Goal: Book appointment/travel/reservation

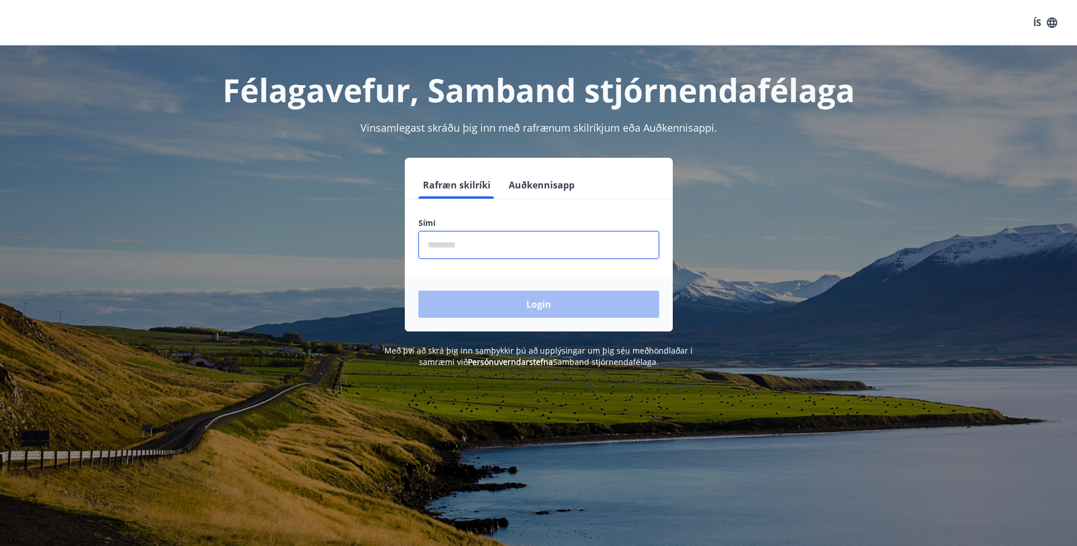
click at [489, 238] on input "phone" at bounding box center [538, 245] width 241 height 28
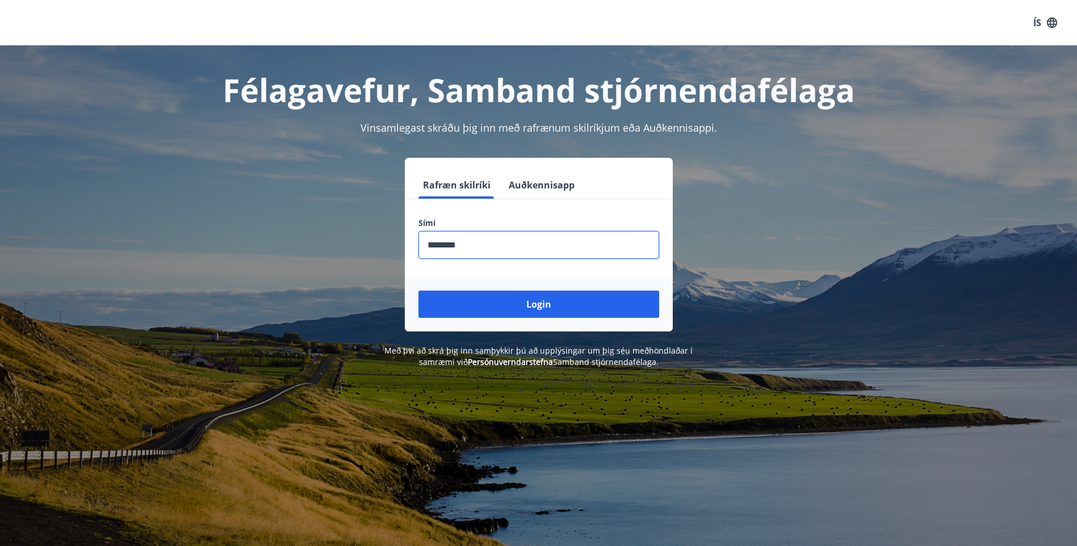
type input "********"
click at [418, 291] on button "Login" at bounding box center [538, 304] width 241 height 27
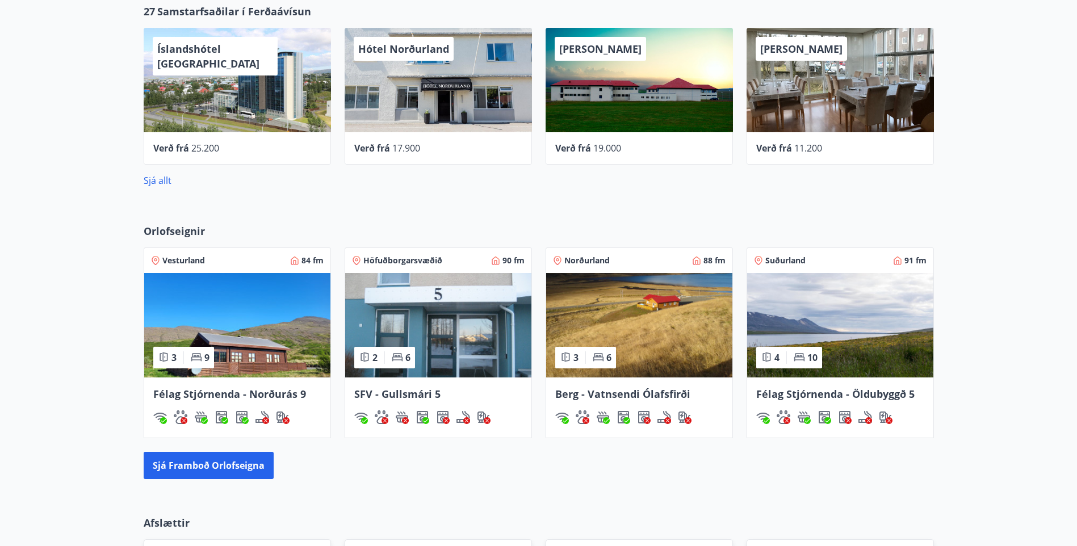
scroll to position [536, 0]
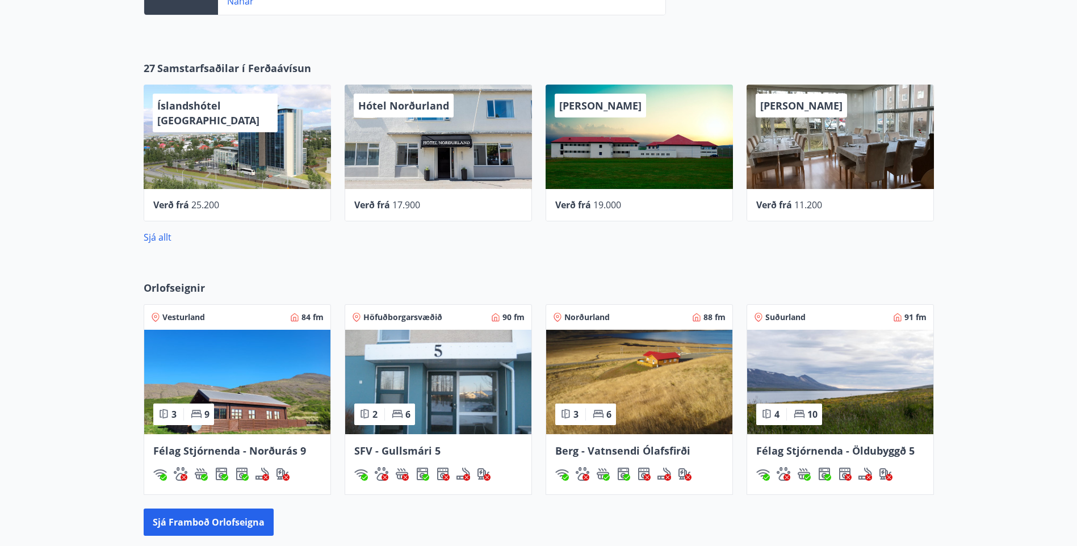
click at [667, 384] on img at bounding box center [639, 382] width 186 height 104
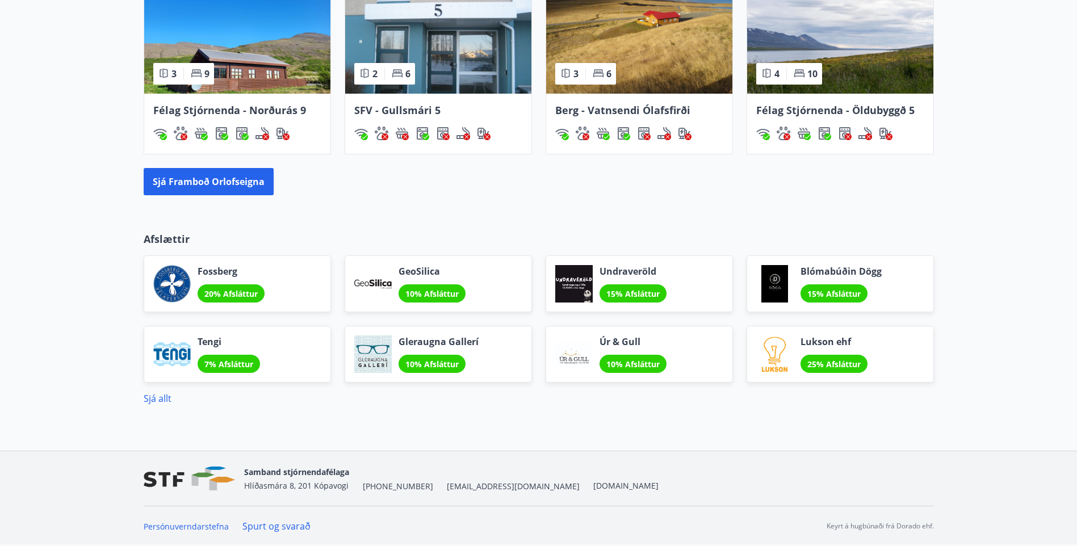
scroll to position [820, 0]
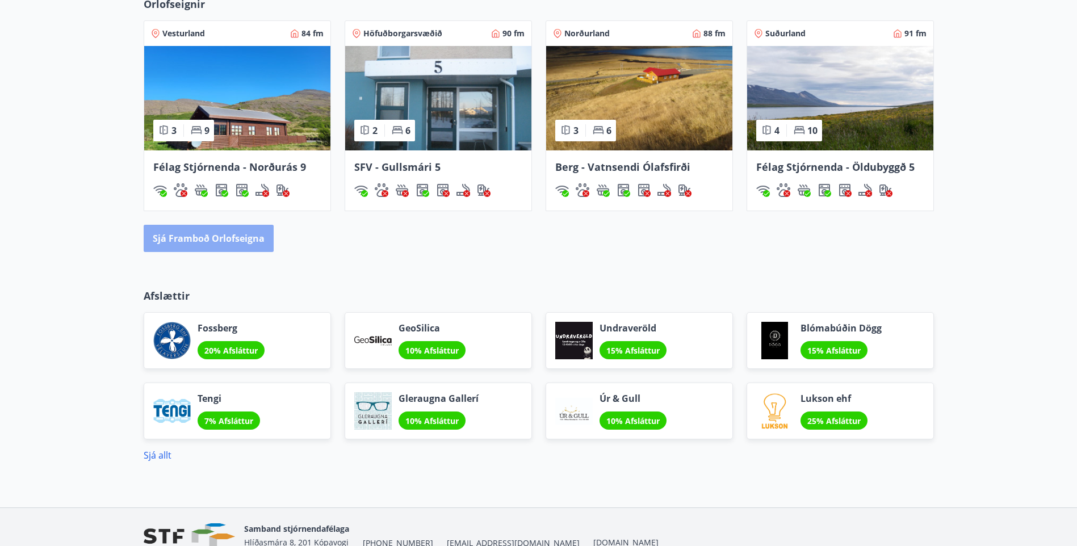
click at [257, 237] on button "Sjá framboð orlofseigna" at bounding box center [209, 238] width 130 height 27
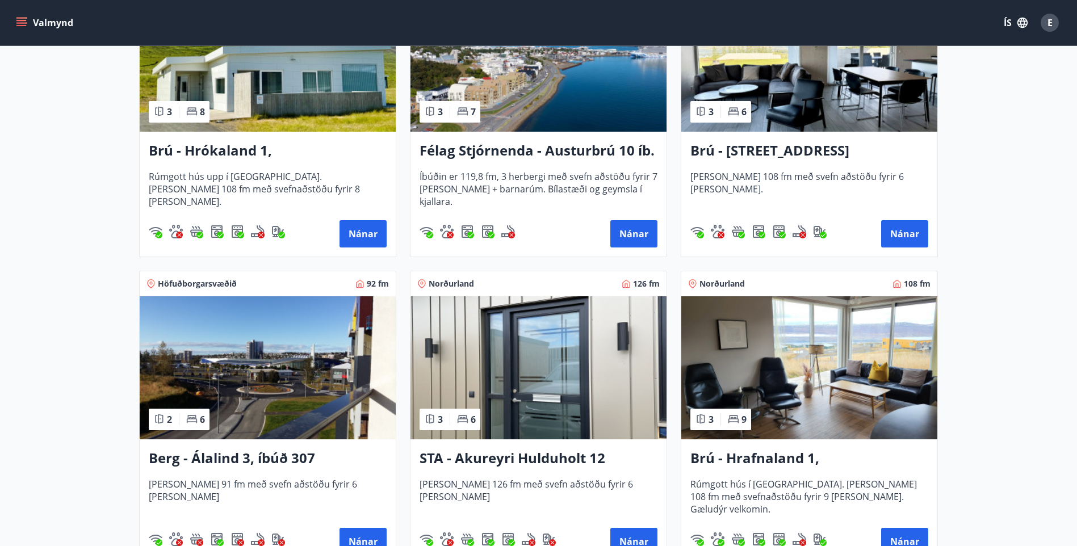
scroll to position [227, 0]
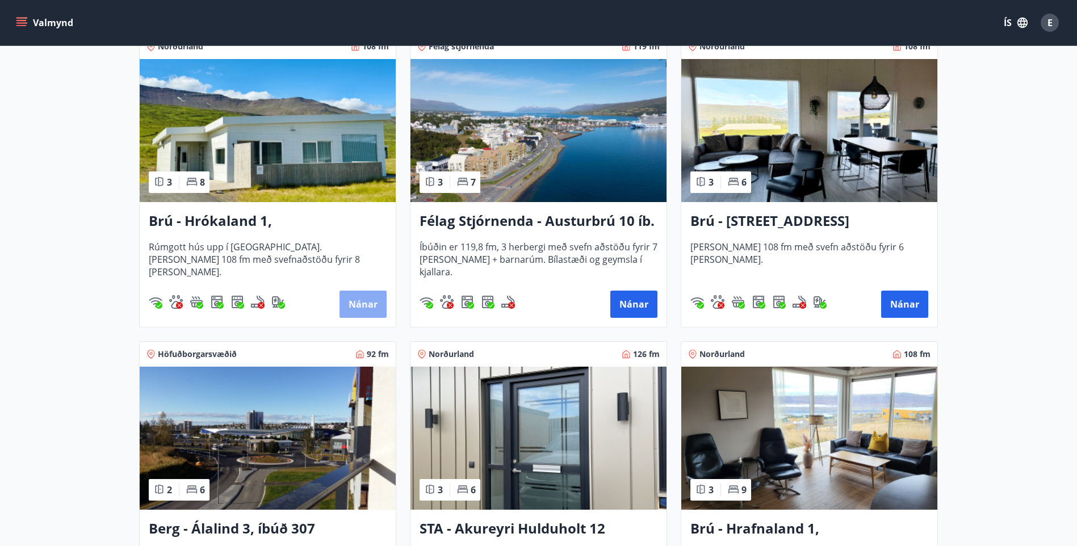
click at [354, 301] on button "Nánar" at bounding box center [362, 304] width 47 height 27
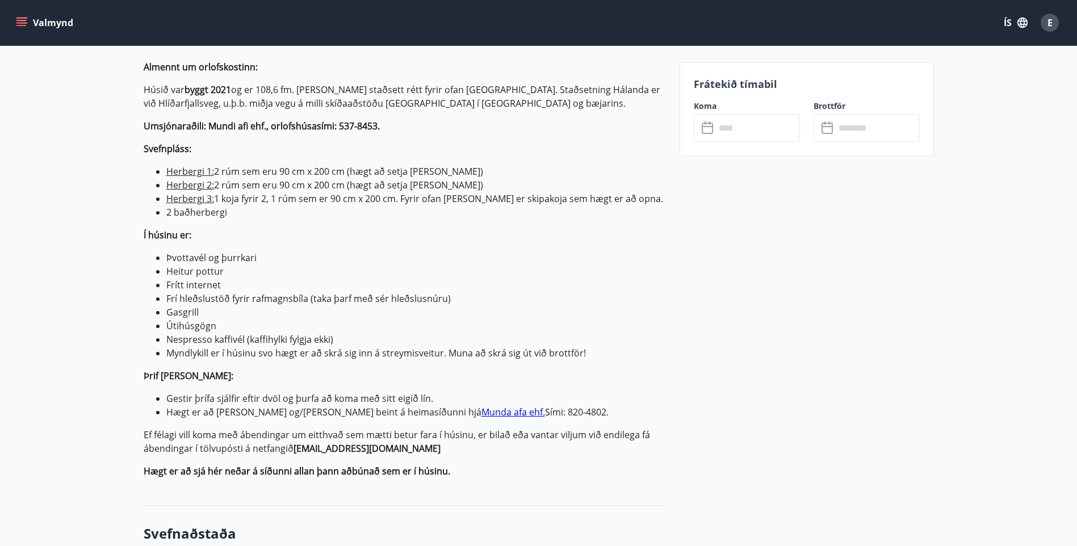
scroll to position [258, 0]
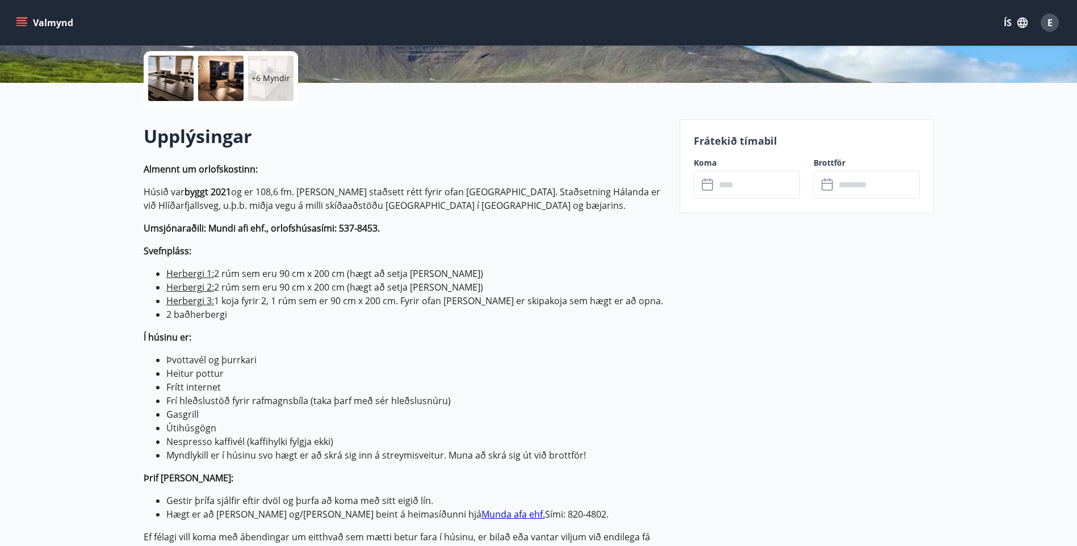
click at [720, 182] on input "text" at bounding box center [757, 185] width 85 height 28
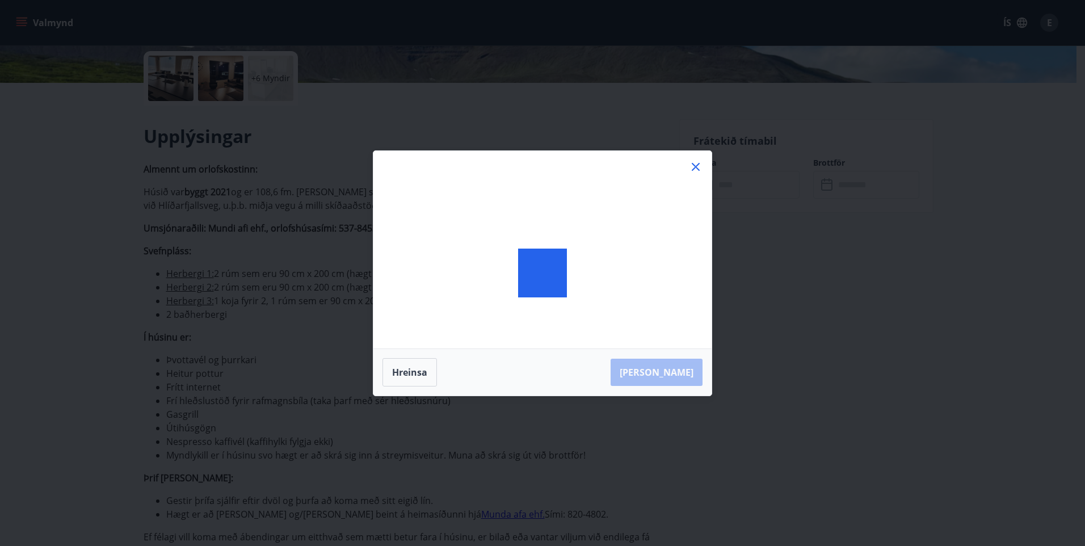
click at [707, 187] on div at bounding box center [542, 273] width 338 height 245
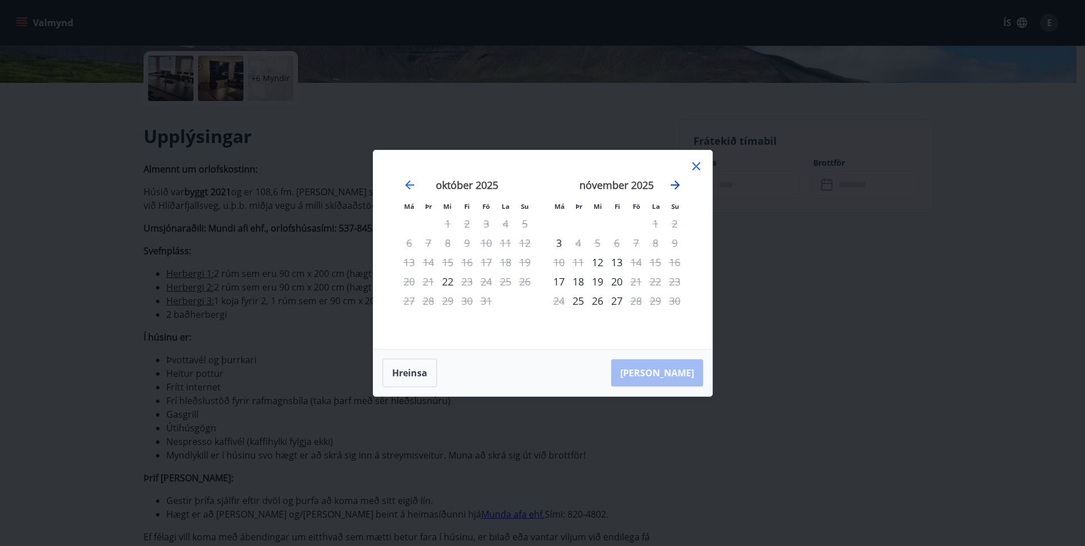
click at [672, 186] on icon "Move forward to switch to the next month." at bounding box center [676, 185] width 14 height 14
click at [675, 185] on icon "Move forward to switch to the next month." at bounding box center [675, 184] width 9 height 9
drag, startPoint x: 700, startPoint y: 162, endPoint x: 730, endPoint y: 229, distance: 72.9
click at [699, 163] on icon at bounding box center [696, 166] width 8 height 8
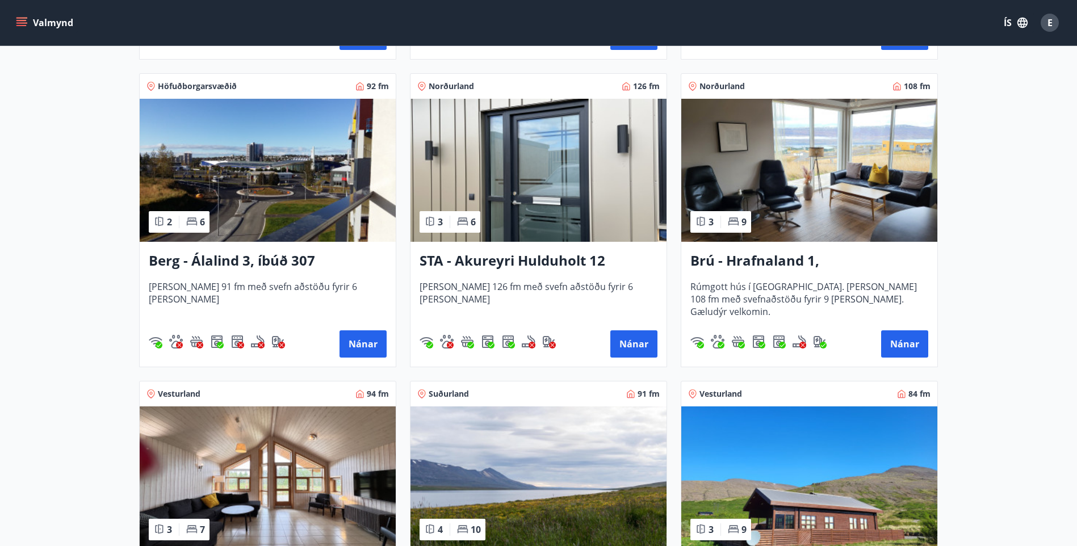
scroll to position [284, 0]
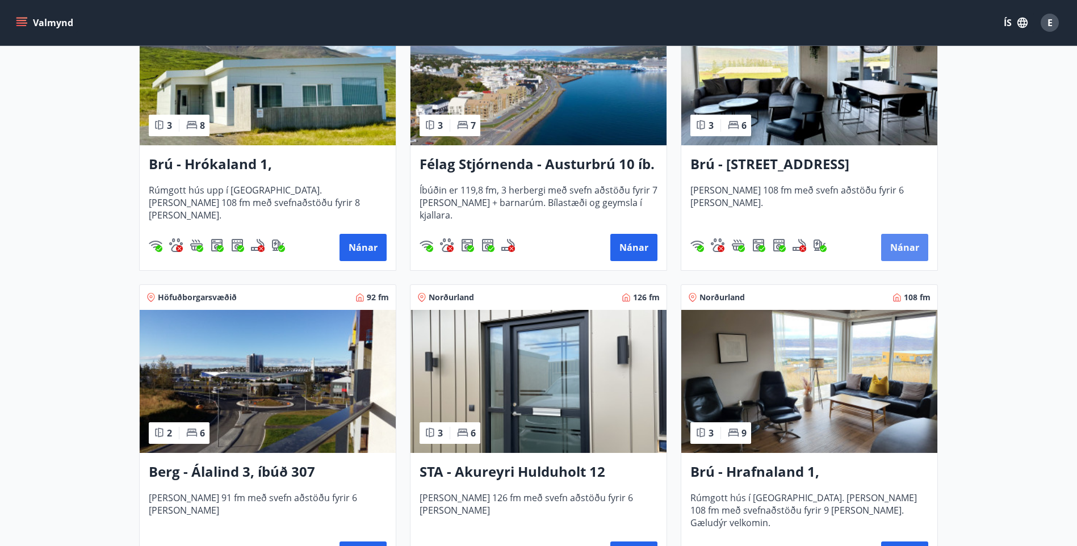
click at [903, 250] on button "Nánar" at bounding box center [904, 247] width 47 height 27
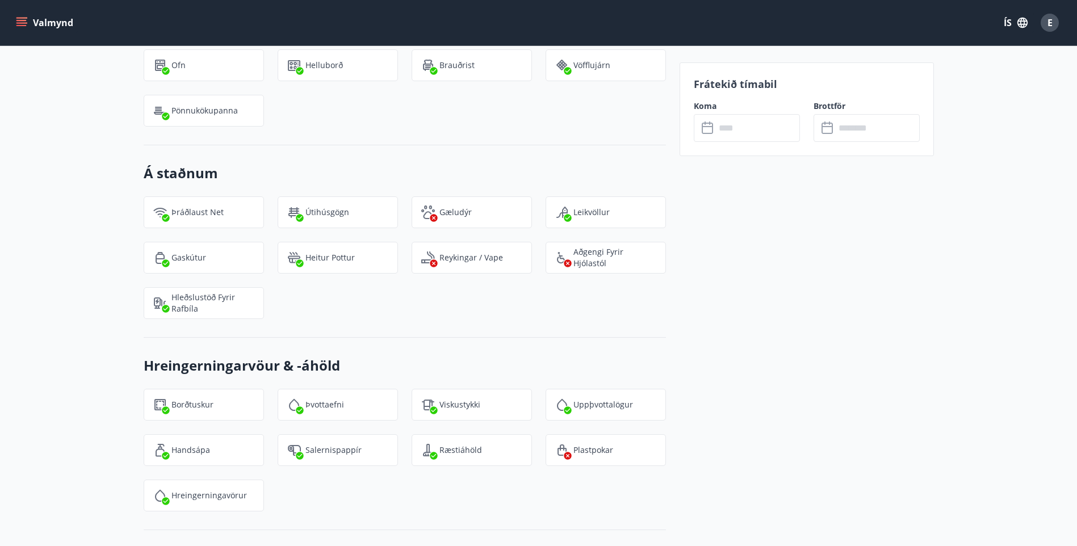
scroll to position [1296, 0]
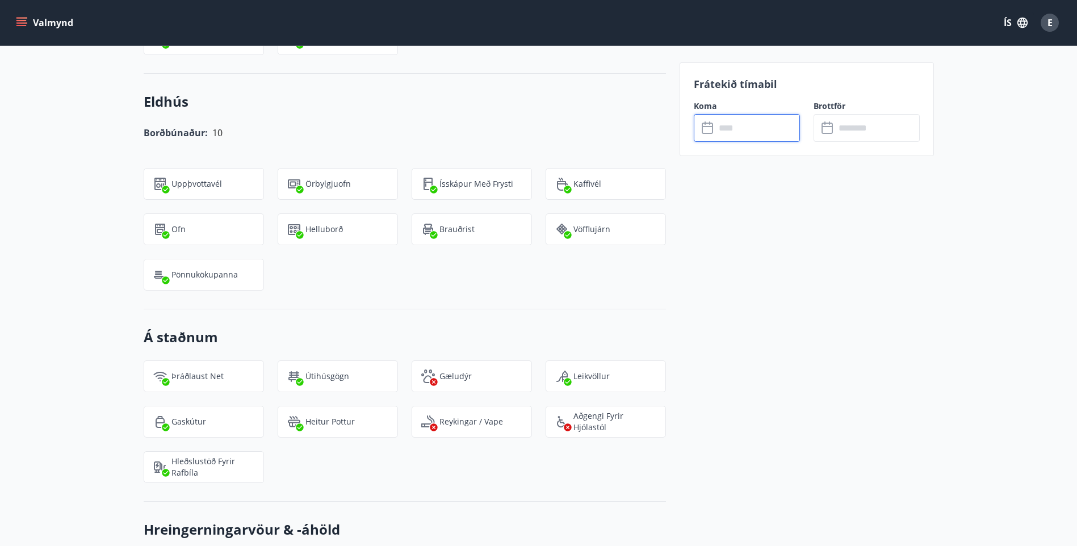
click at [733, 128] on input "text" at bounding box center [757, 128] width 85 height 28
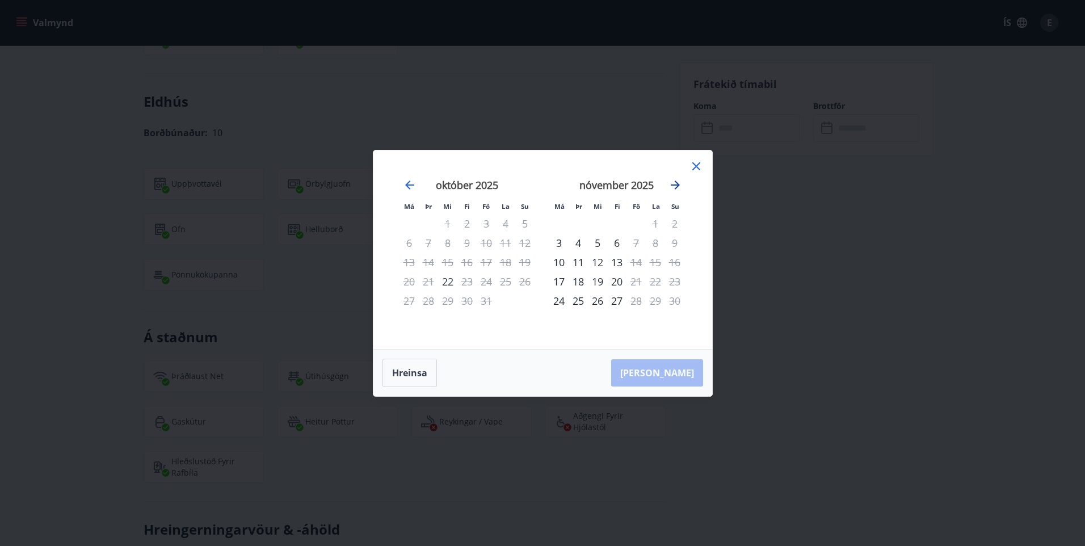
click at [678, 187] on icon "Move forward to switch to the next month." at bounding box center [676, 185] width 14 height 14
click at [676, 182] on icon "Move forward to switch to the next month." at bounding box center [675, 184] width 9 height 9
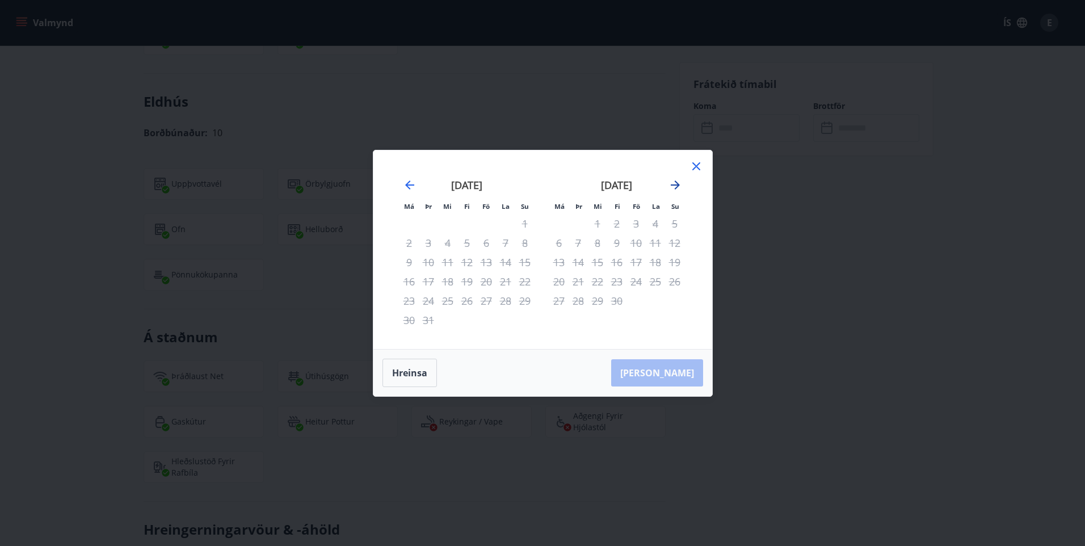
click at [676, 182] on icon "Move forward to switch to the next month." at bounding box center [675, 184] width 9 height 9
click at [408, 184] on icon "Move backward to switch to the previous month." at bounding box center [409, 184] width 9 height 9
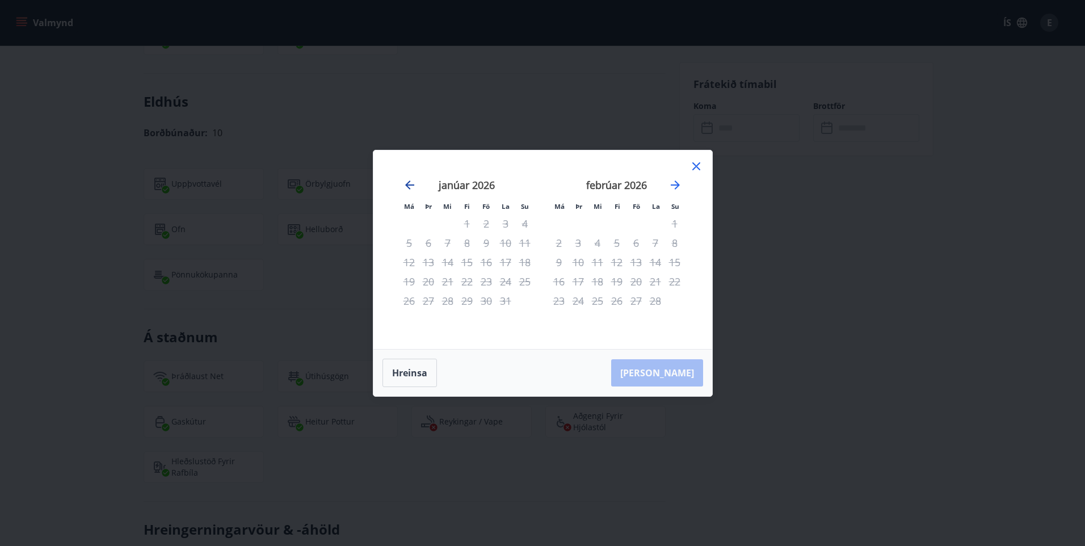
click at [408, 184] on icon "Move backward to switch to the previous month." at bounding box center [409, 184] width 9 height 9
click at [409, 183] on icon "Move backward to switch to the previous month." at bounding box center [410, 185] width 14 height 14
click at [670, 184] on icon "Move forward to switch to the next month." at bounding box center [676, 185] width 14 height 14
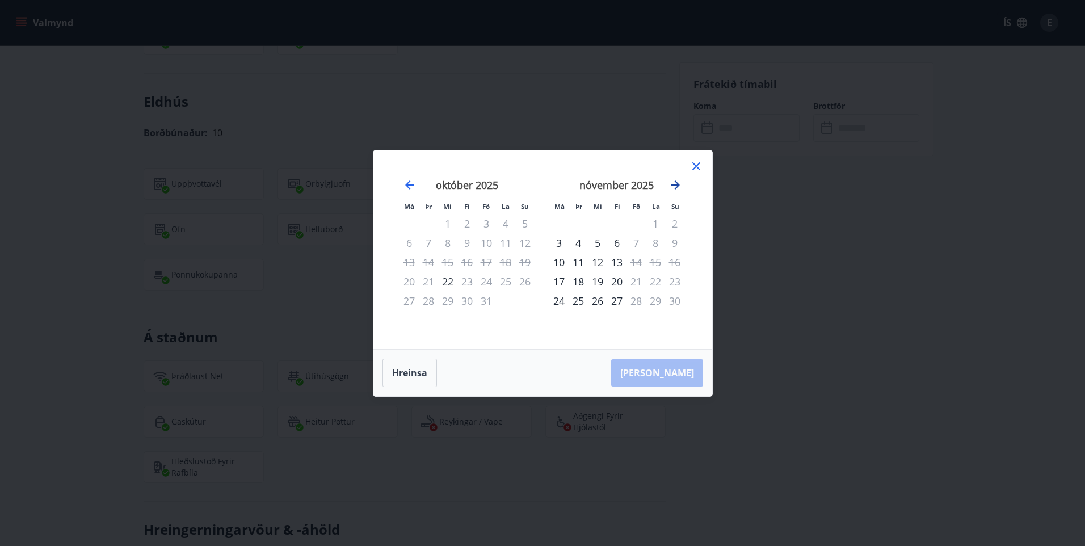
click at [670, 184] on icon "Move forward to switch to the next month." at bounding box center [676, 185] width 14 height 14
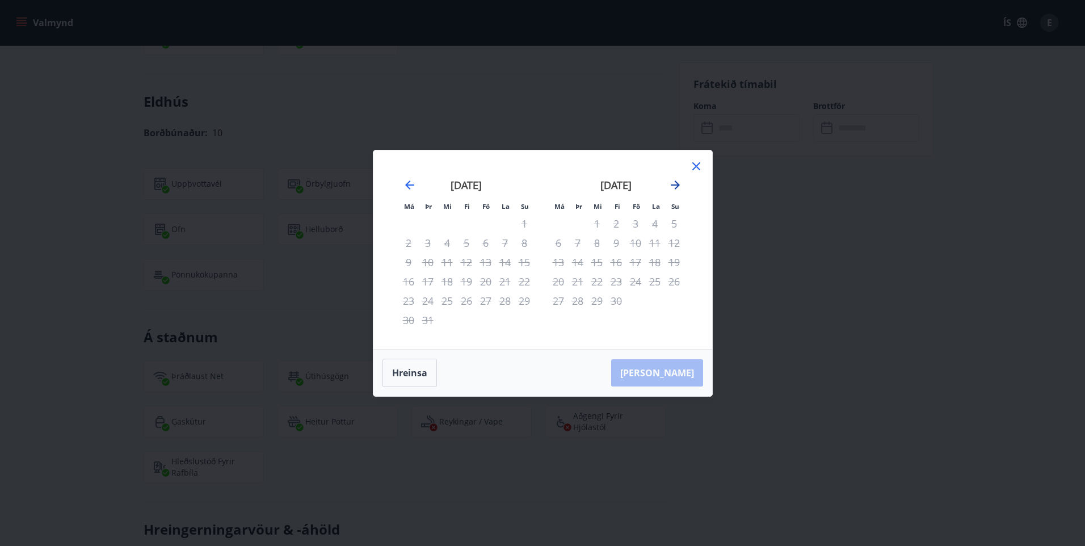
click at [670, 184] on icon "Move forward to switch to the next month." at bounding box center [676, 185] width 14 height 14
click at [691, 166] on icon at bounding box center [697, 166] width 14 height 14
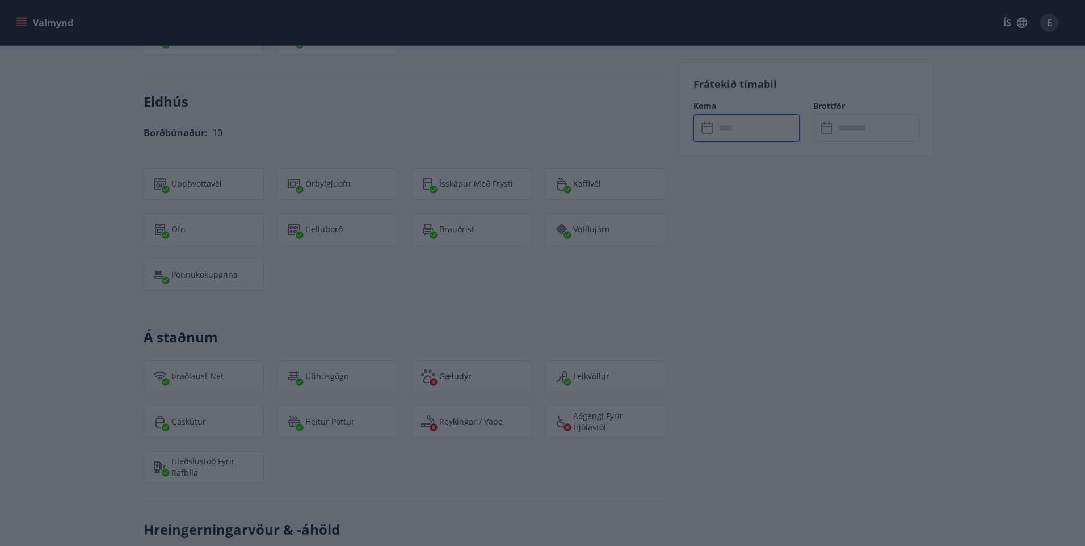
click at [709, 167] on div "Má Þr Mi Fi Fö La Su Má Þr Mi Fi Fö La Su maí 2026 1 2 3 4 5 6 7 8 9 10 11 12 1…" at bounding box center [542, 249] width 339 height 199
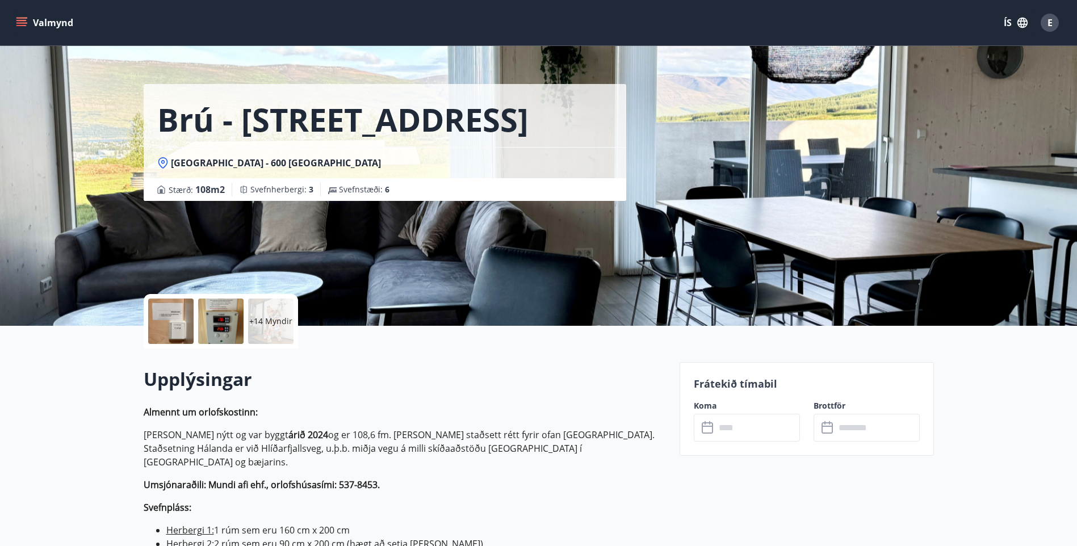
scroll to position [0, 0]
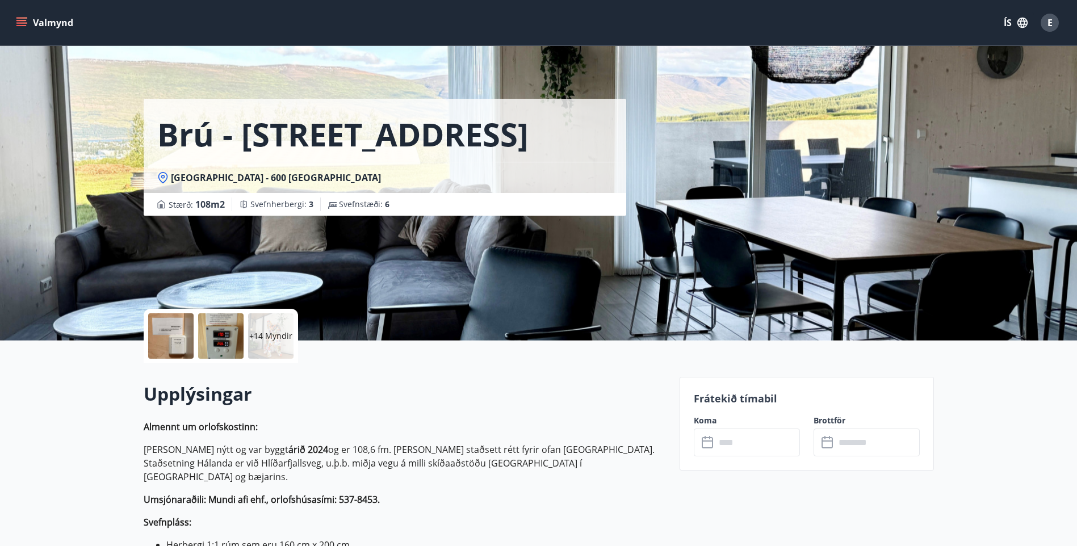
click at [20, 17] on icon "menu" at bounding box center [21, 22] width 11 height 11
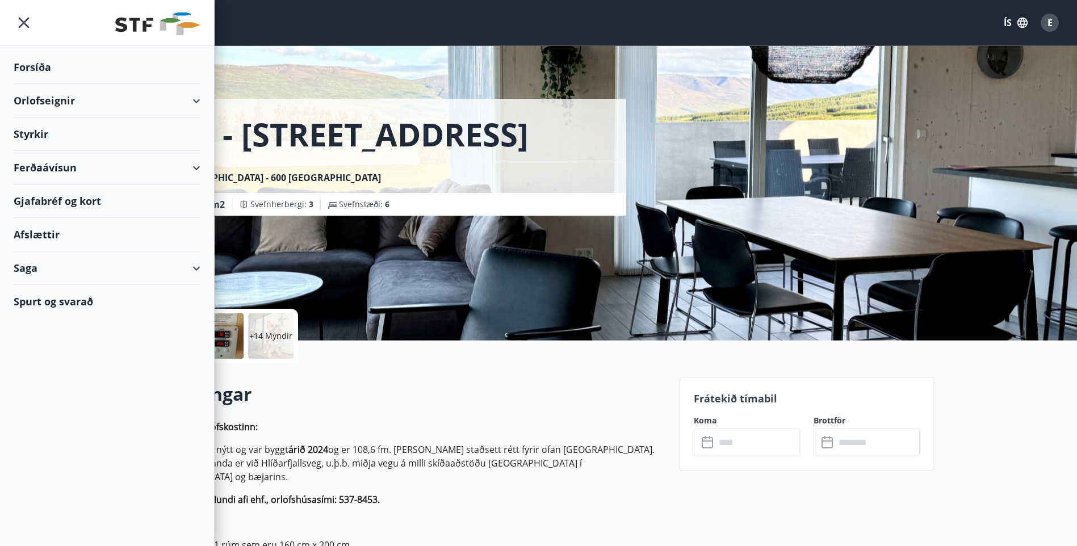
click at [52, 102] on div "Orlofseignir" at bounding box center [107, 100] width 187 height 33
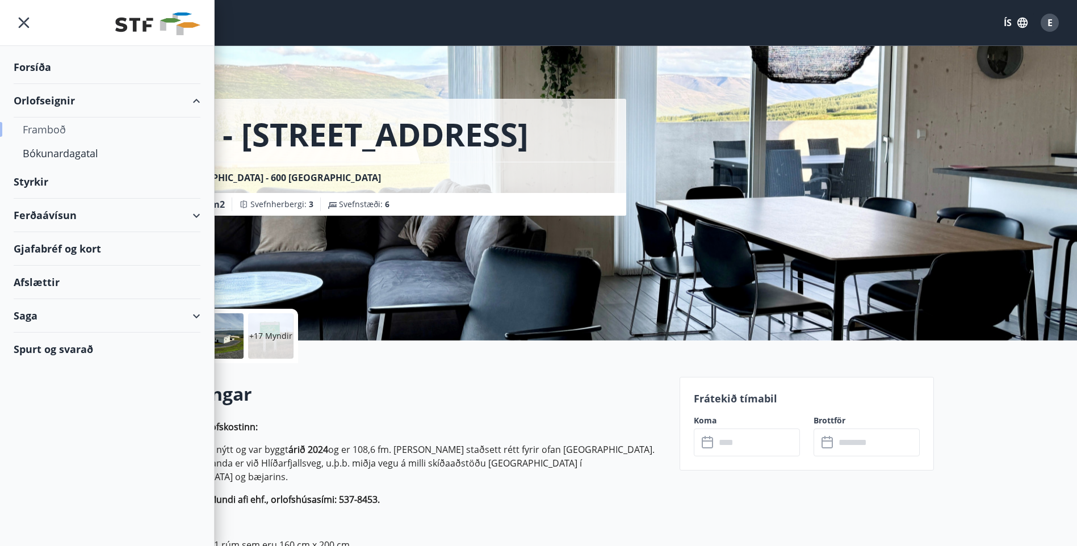
click at [45, 125] on div "Framboð" at bounding box center [107, 129] width 169 height 24
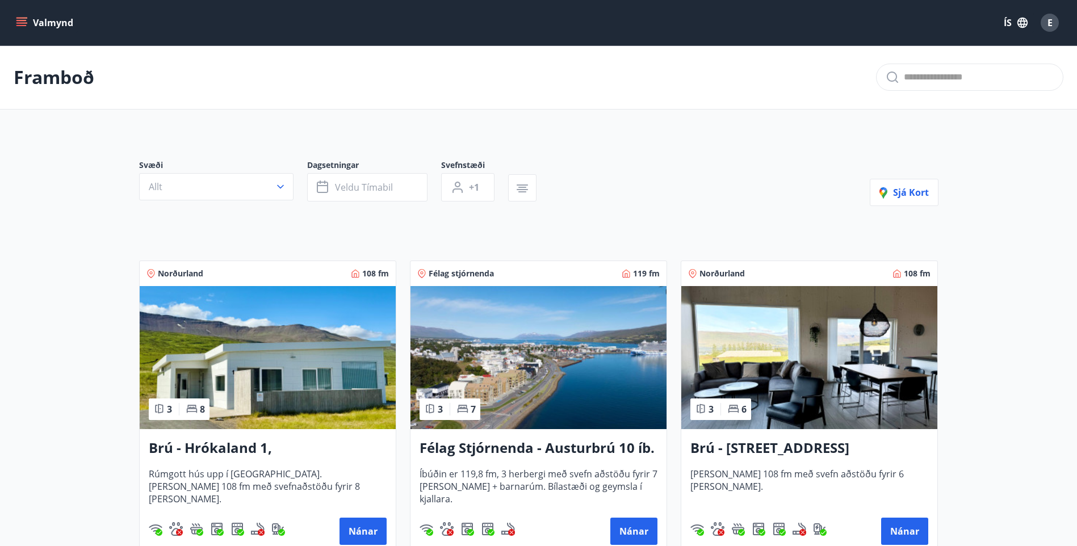
click at [16, 22] on icon "menu" at bounding box center [21, 22] width 11 height 11
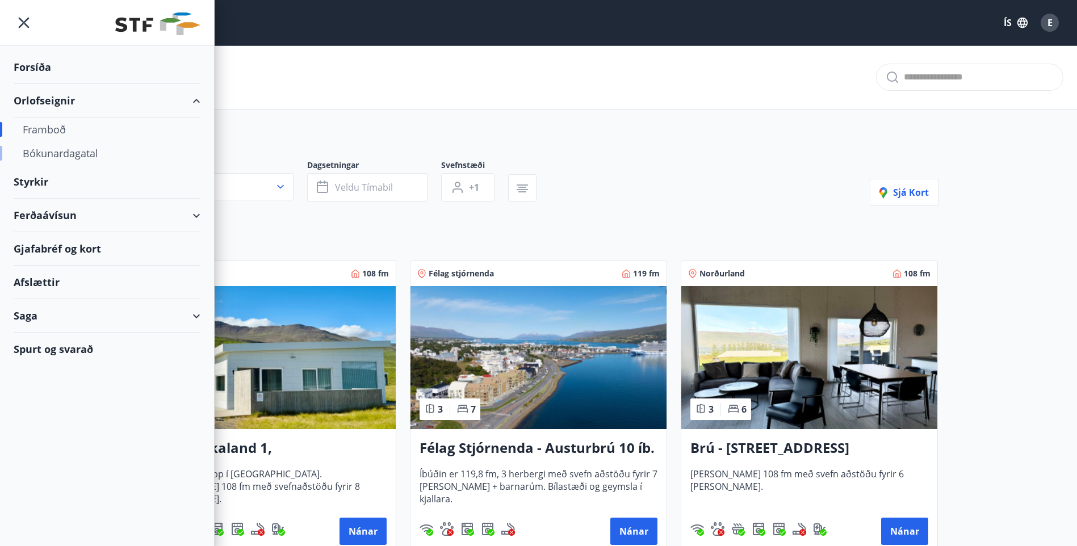
click at [69, 153] on div "Bókunardagatal" at bounding box center [107, 153] width 169 height 24
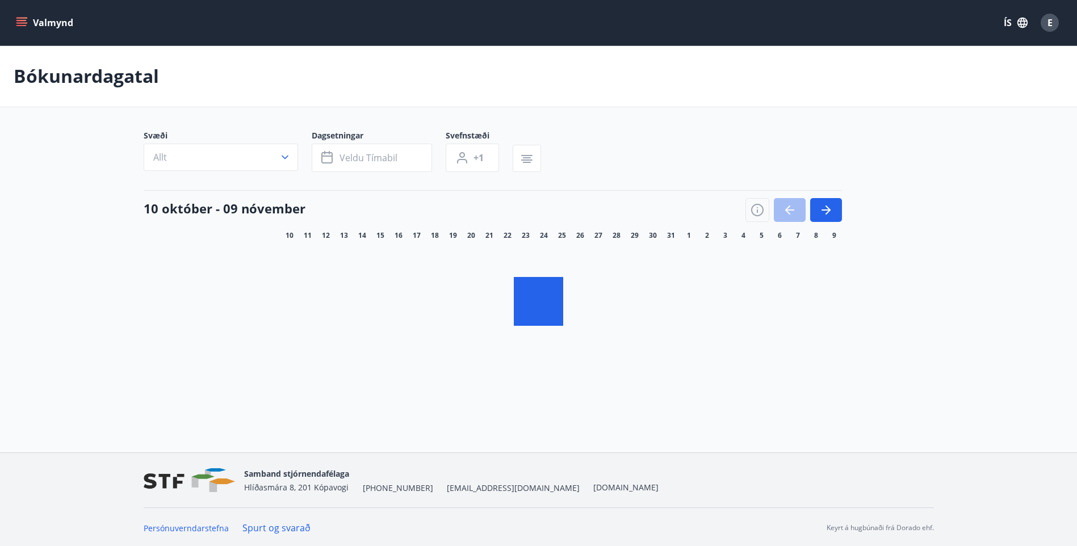
click at [287, 157] on icon "button" at bounding box center [284, 157] width 11 height 11
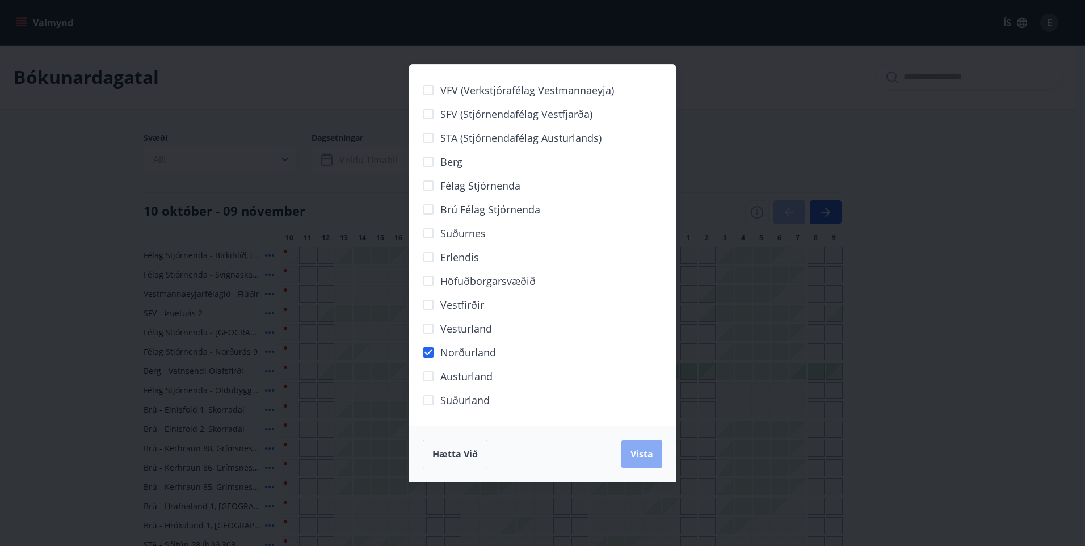
click at [647, 455] on span "Vista" at bounding box center [642, 454] width 23 height 12
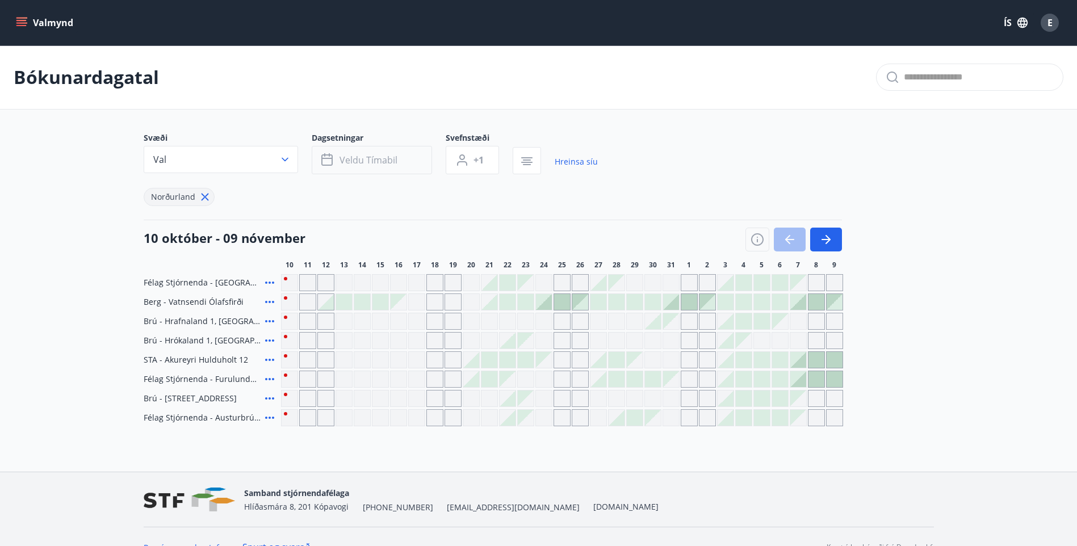
click at [375, 166] on span "Veldu tímabil" at bounding box center [368, 160] width 58 height 12
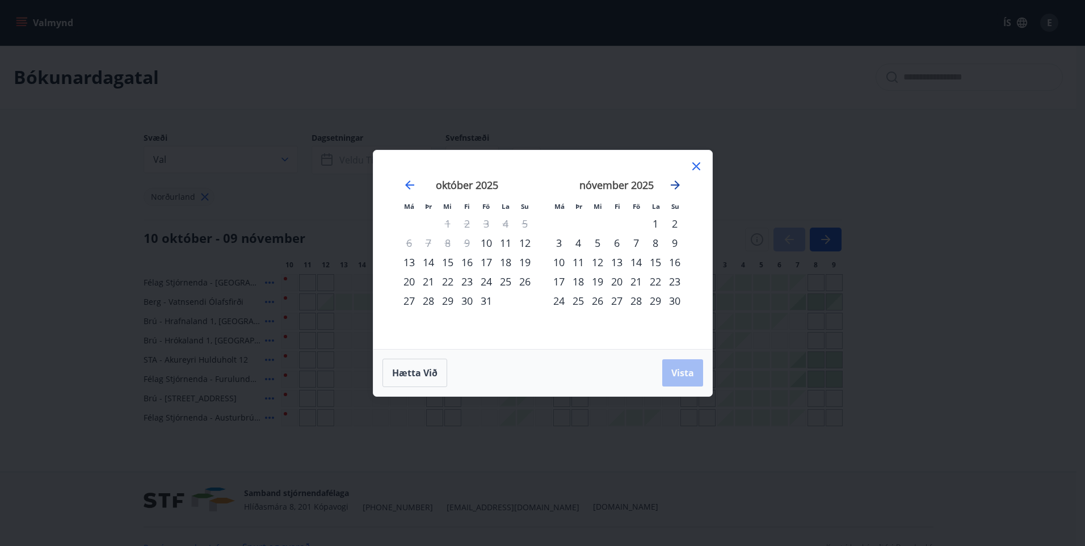
click at [679, 184] on icon "Move forward to switch to the next month." at bounding box center [675, 184] width 9 height 9
click at [561, 284] on div "16" at bounding box center [558, 281] width 19 height 19
click at [560, 301] on div "23" at bounding box center [558, 300] width 19 height 19
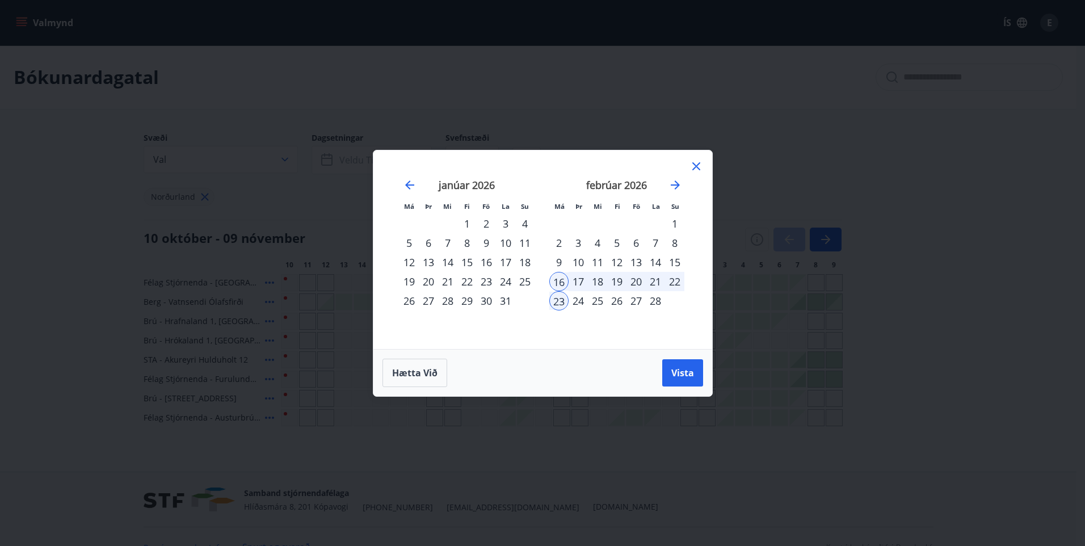
click at [675, 359] on div "Hætta við Vista" at bounding box center [543, 373] width 321 height 28
click at [697, 381] on button "Vista" at bounding box center [682, 372] width 41 height 27
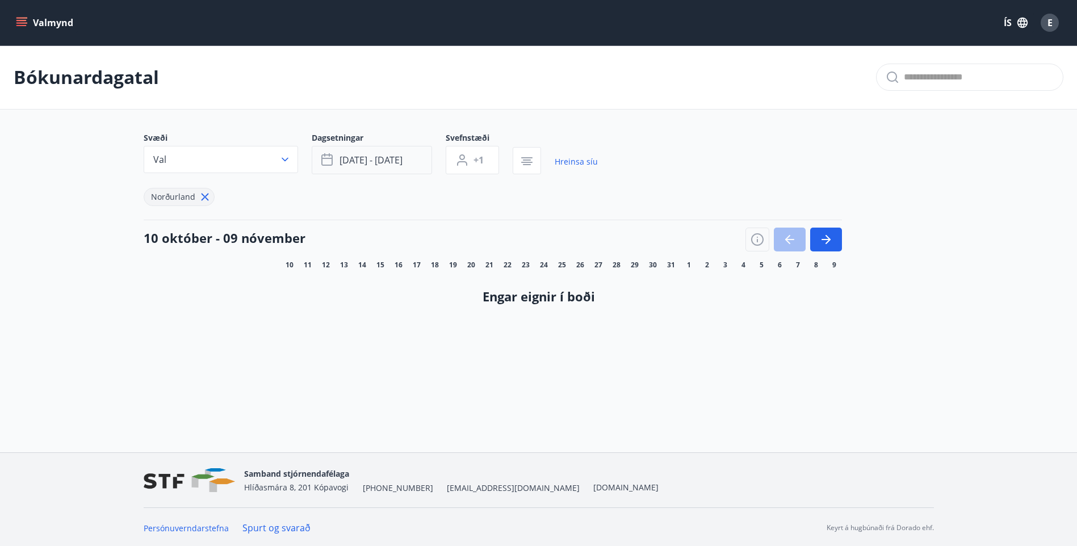
click at [366, 158] on span "feb 16 - feb 23" at bounding box center [370, 160] width 63 height 12
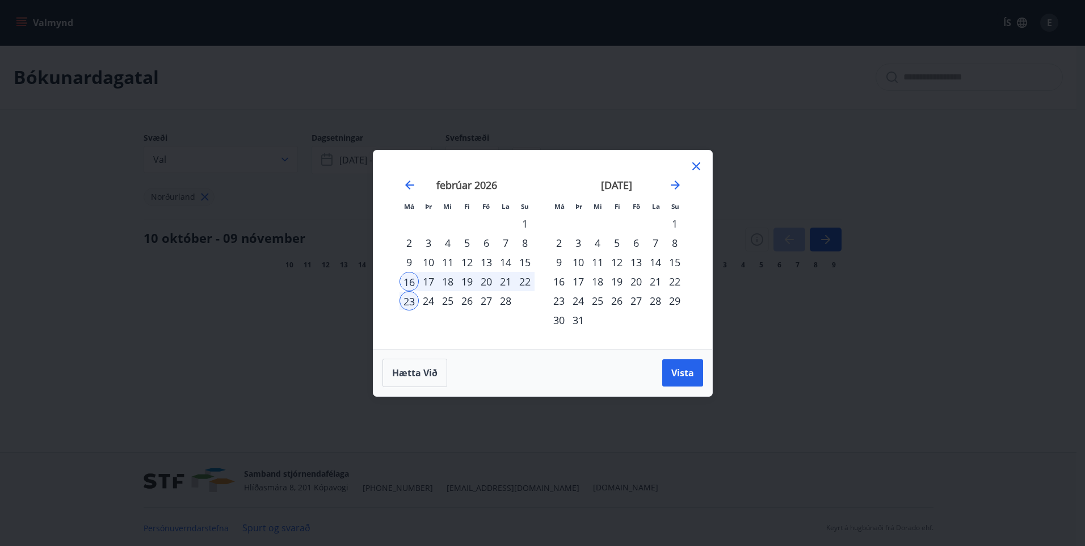
click at [414, 305] on div "23" at bounding box center [409, 300] width 19 height 19
click at [413, 286] on div "16" at bounding box center [409, 281] width 19 height 19
click at [688, 373] on span "Vista" at bounding box center [682, 373] width 23 height 12
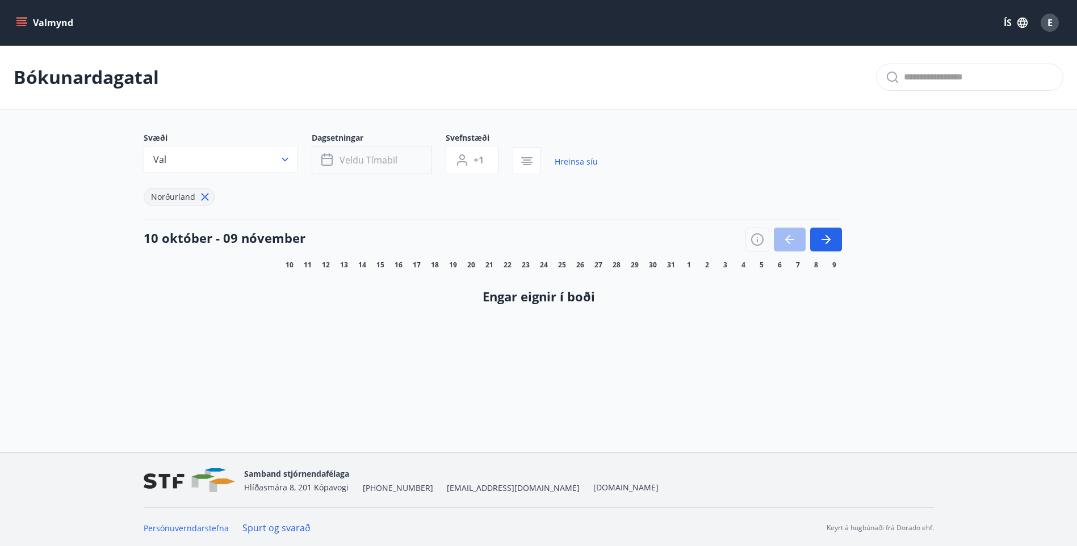
click at [334, 163] on icon "button" at bounding box center [328, 160] width 14 height 14
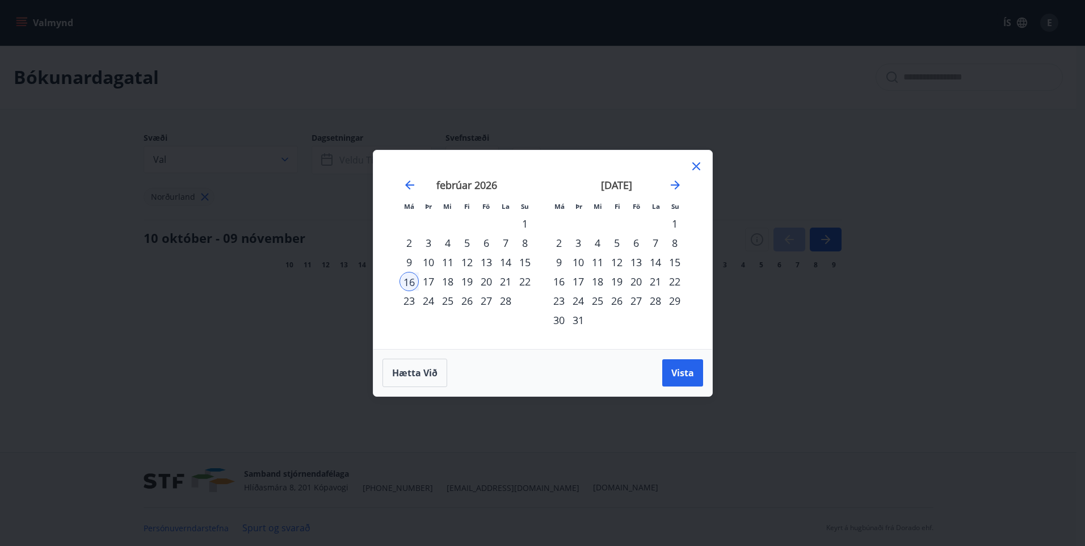
click at [466, 283] on div "19" at bounding box center [466, 281] width 19 height 19
click at [687, 373] on span "Vista" at bounding box center [682, 373] width 23 height 12
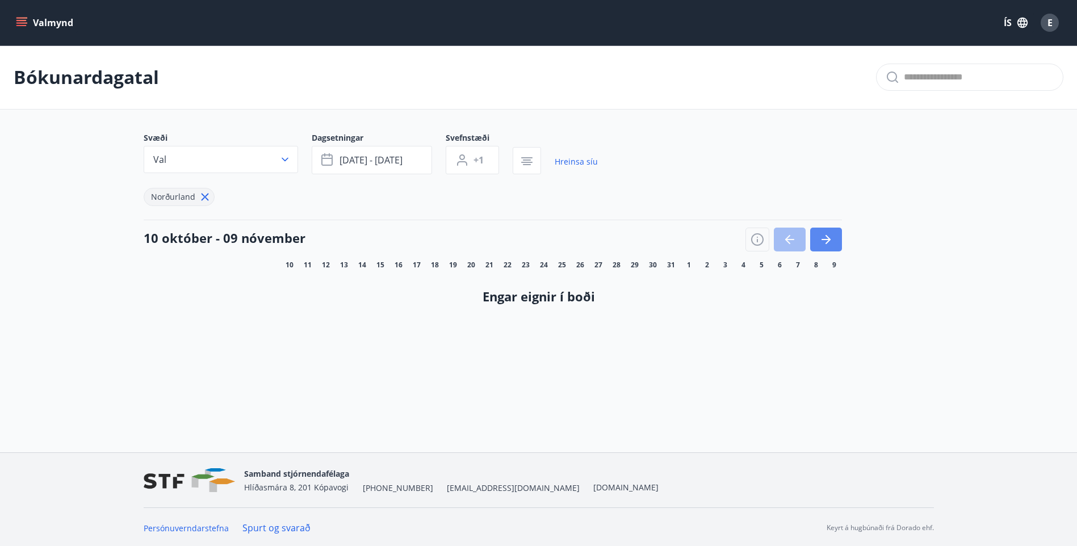
click at [828, 239] on icon "button" at bounding box center [825, 239] width 9 height 1
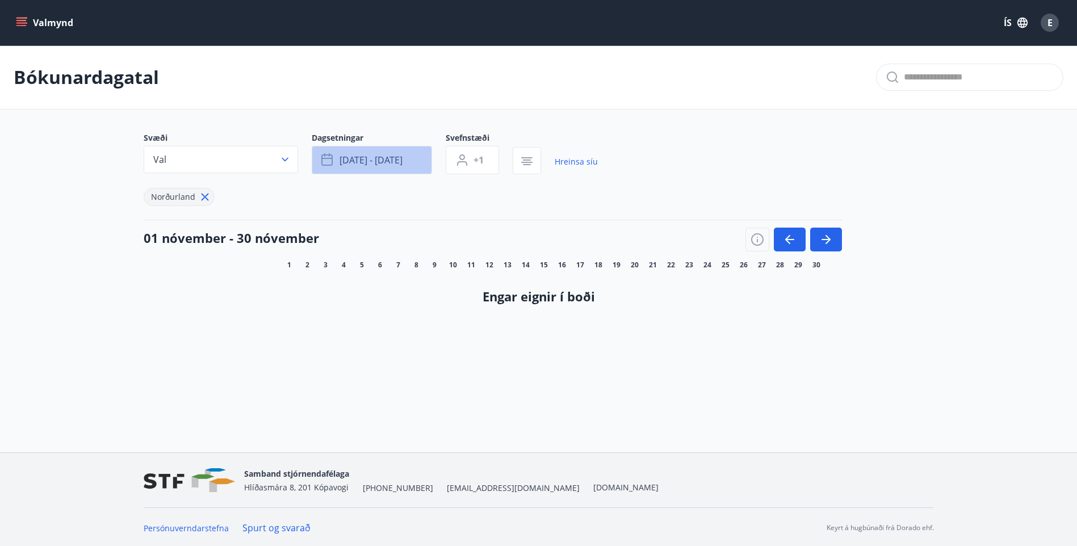
click at [430, 163] on button "feb 16 - feb 19" at bounding box center [372, 160] width 120 height 28
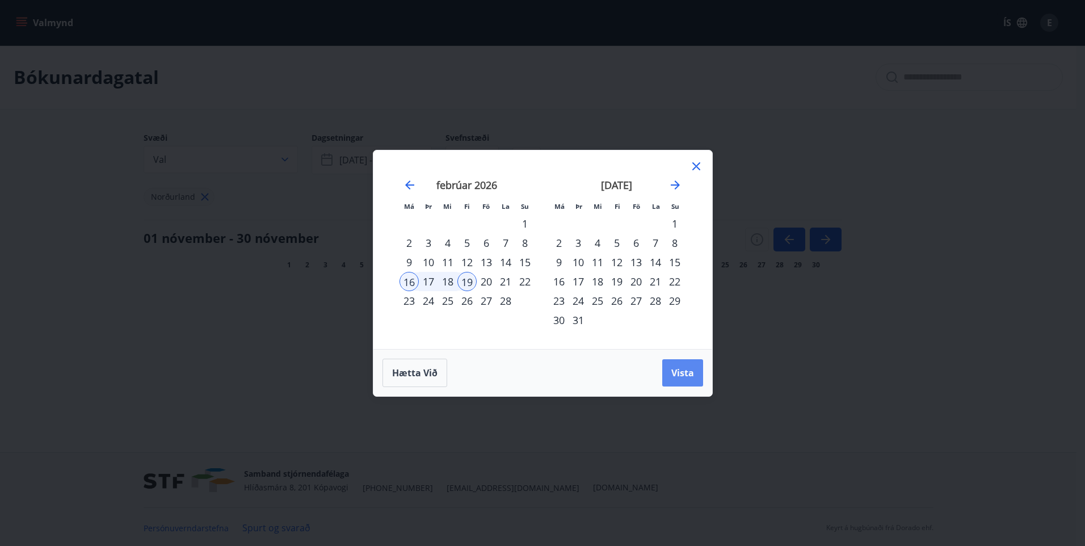
click at [695, 376] on button "Vista" at bounding box center [682, 372] width 41 height 27
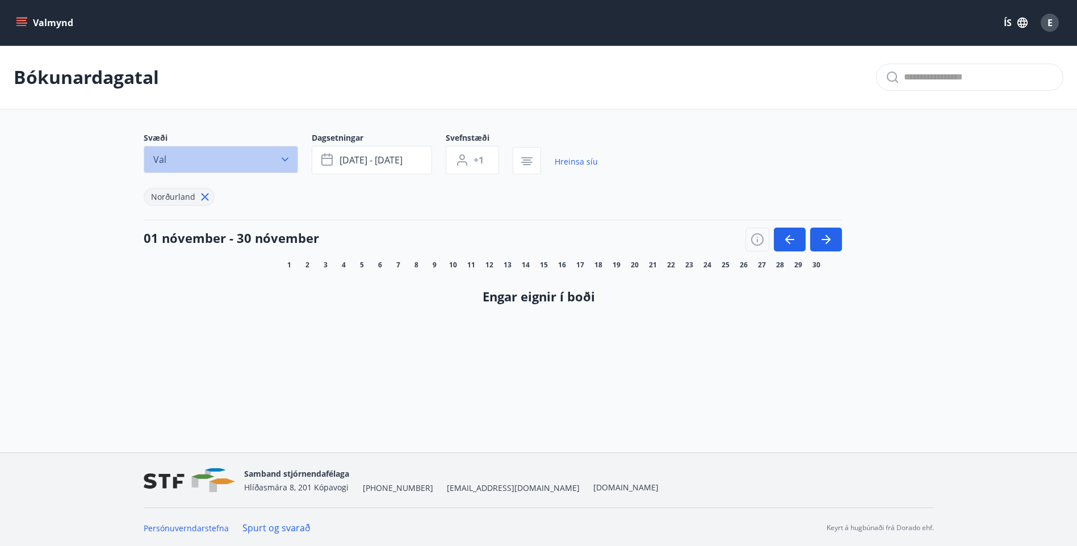
click at [287, 157] on icon "button" at bounding box center [284, 159] width 11 height 11
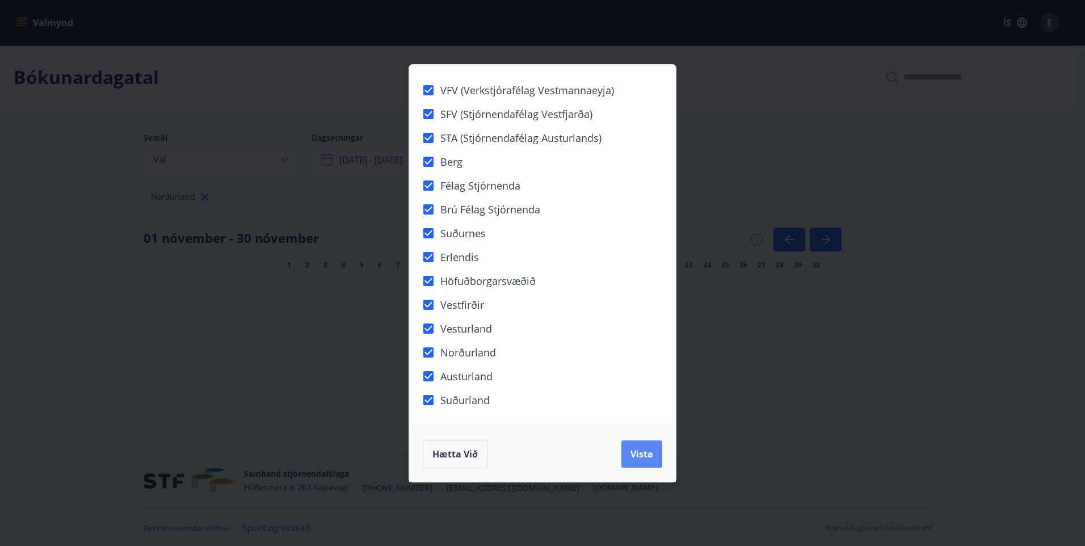
click at [633, 446] on button "Vista" at bounding box center [641, 453] width 41 height 27
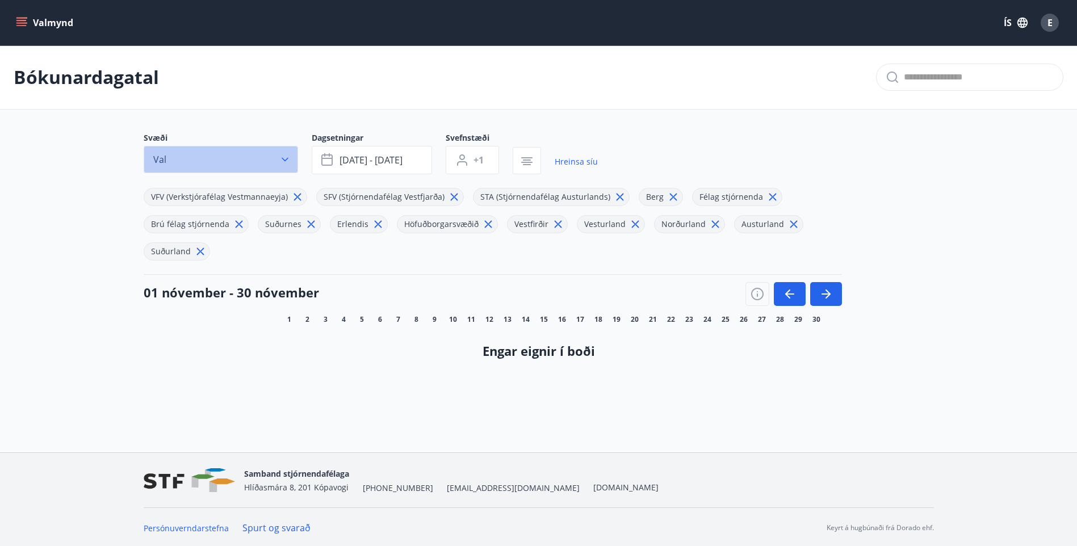
click at [282, 158] on icon "button" at bounding box center [285, 160] width 7 height 4
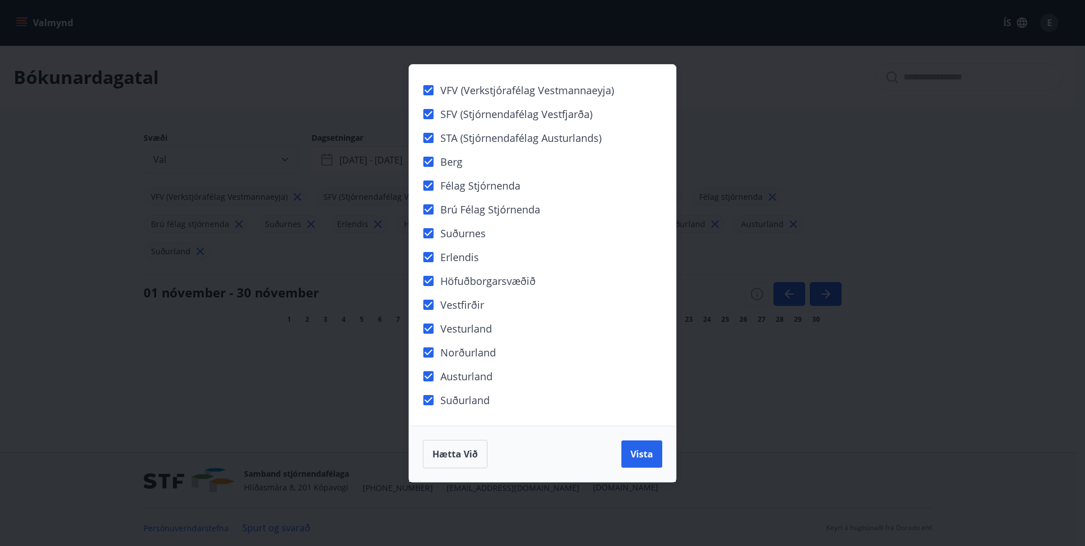
click at [282, 158] on div "VFV (Verkstjórafélag Vestmannaeyja) SFV (Stjórnendafélag Vestfjarða) STA (Stjór…" at bounding box center [542, 273] width 1085 height 546
